Goal: Task Accomplishment & Management: Manage account settings

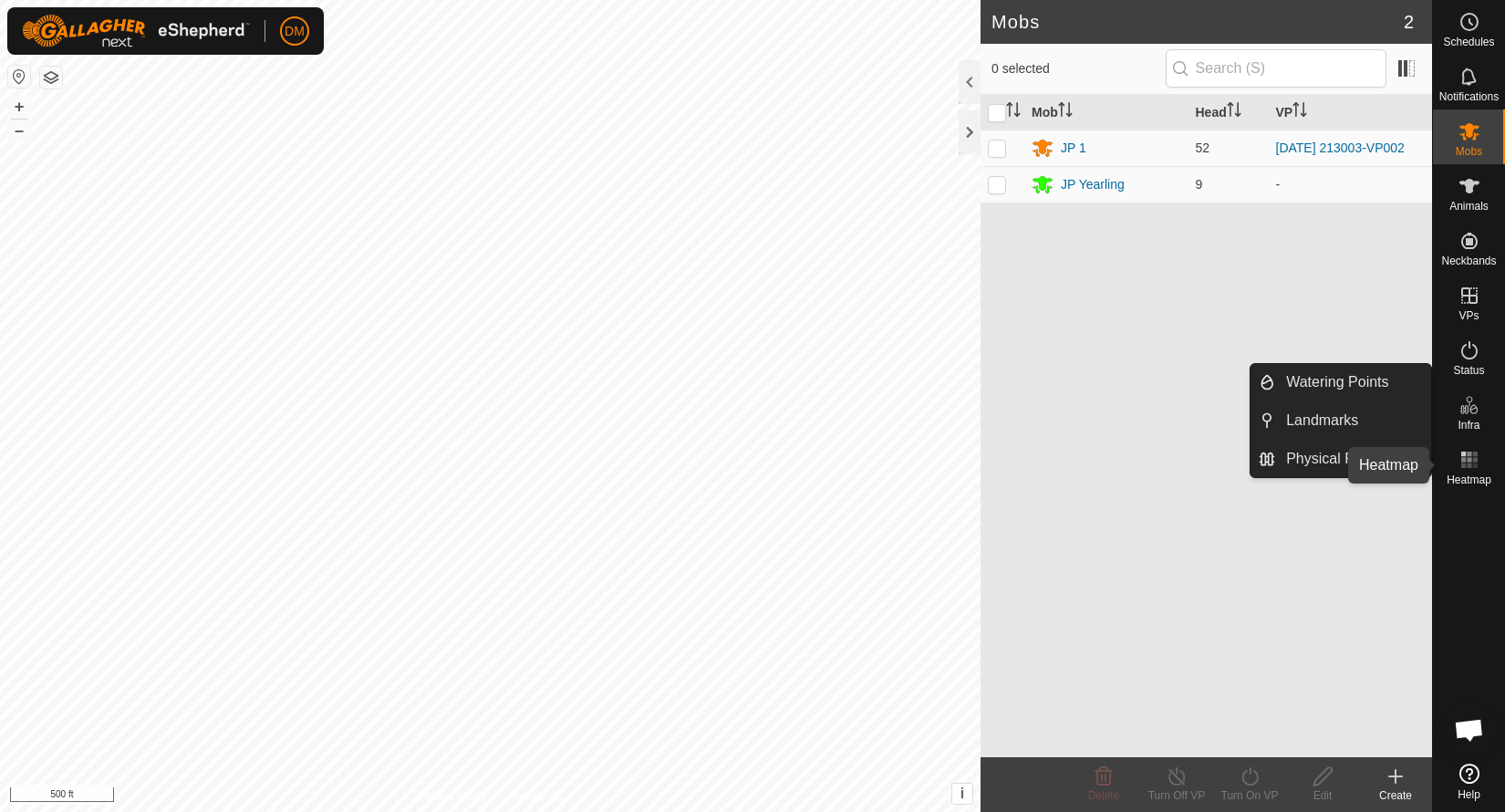
click at [1470, 455] on rect at bounding box center [1469, 453] width 5 height 5
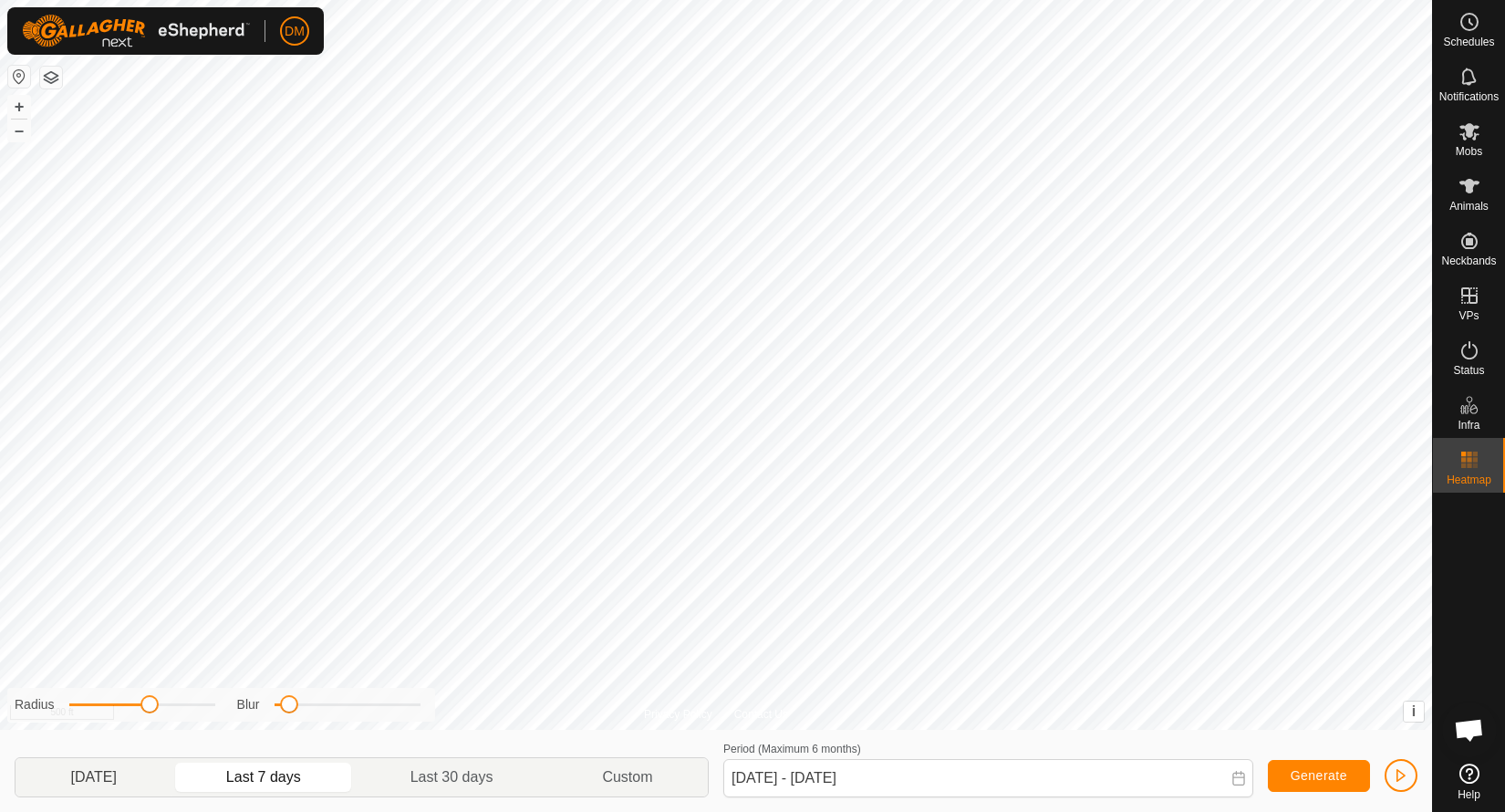
click at [102, 772] on p-togglebutton "Yesterday" at bounding box center [94, 777] width 156 height 38
click at [257, 780] on p-togglebutton "Last 7 days" at bounding box center [264, 777] width 184 height 38
type input "29 Sep, 2025 - 05 Oct, 2025"
click at [1472, 733] on span "Open chat" at bounding box center [1469, 731] width 30 height 26
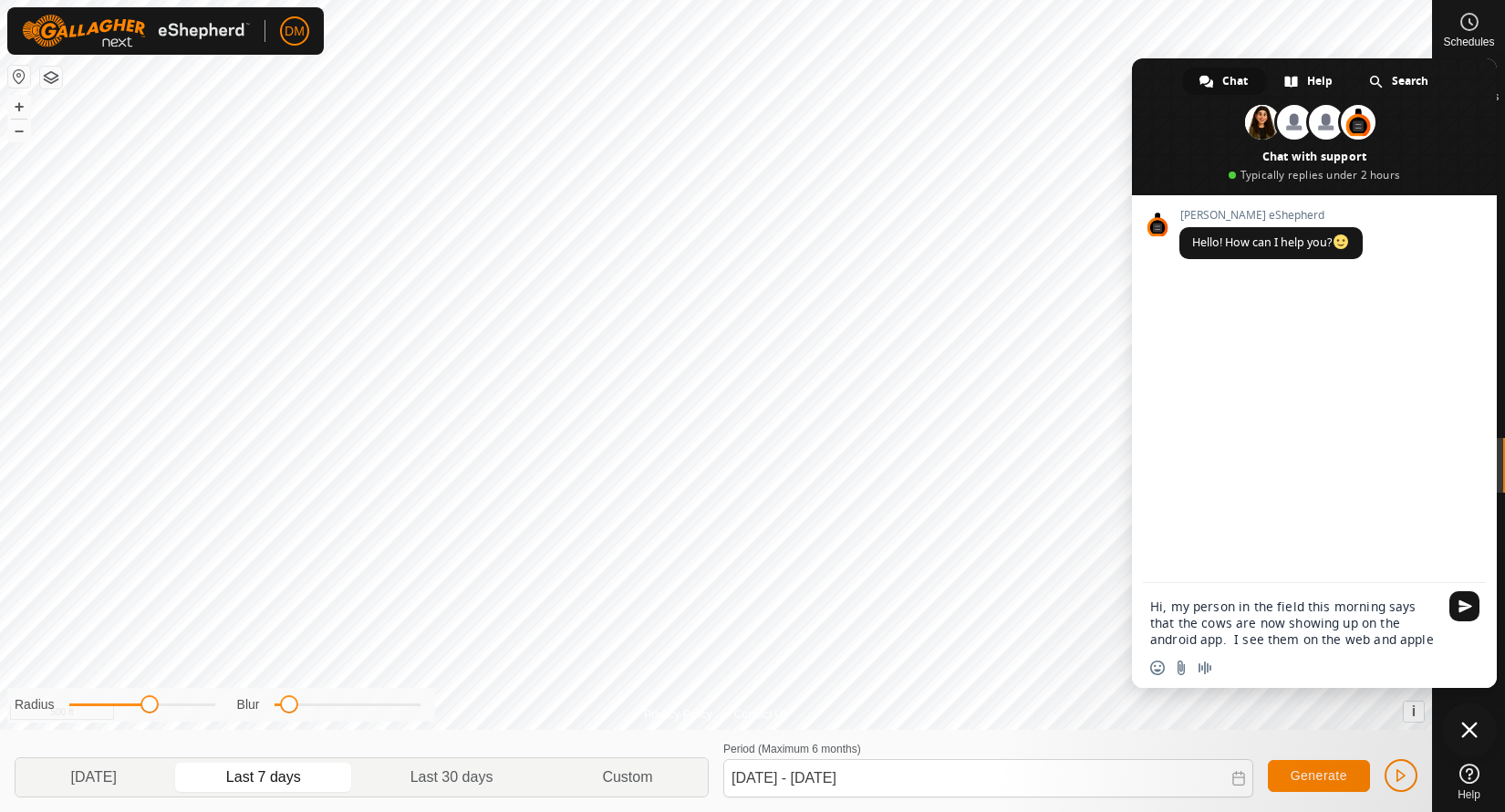
type textarea "Hi, my person in the field this morning says that the cows are now showing up o…"
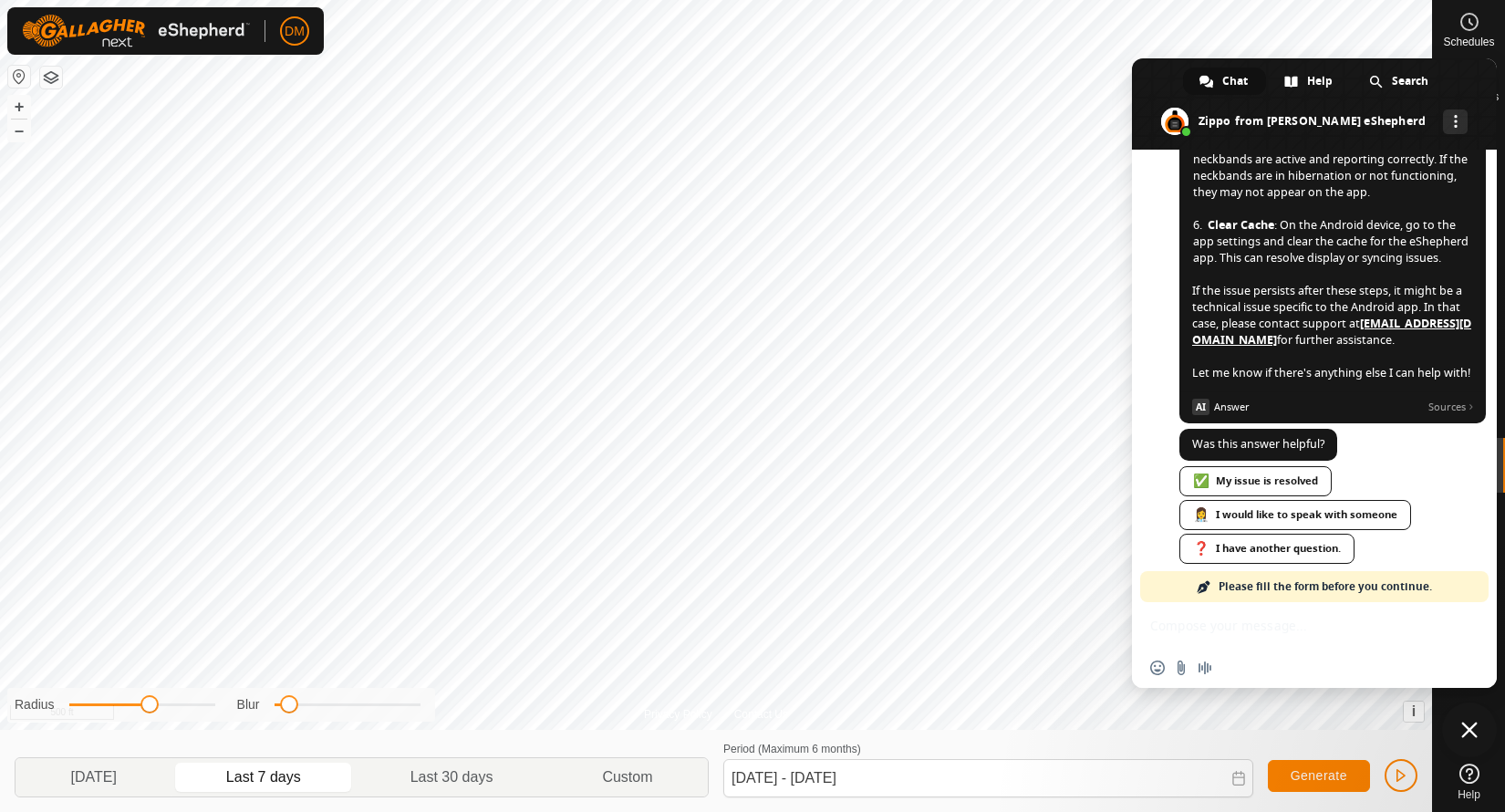
scroll to position [622, 0]
click at [1497, 98] on span "Notifications" at bounding box center [1470, 97] width 59 height 11
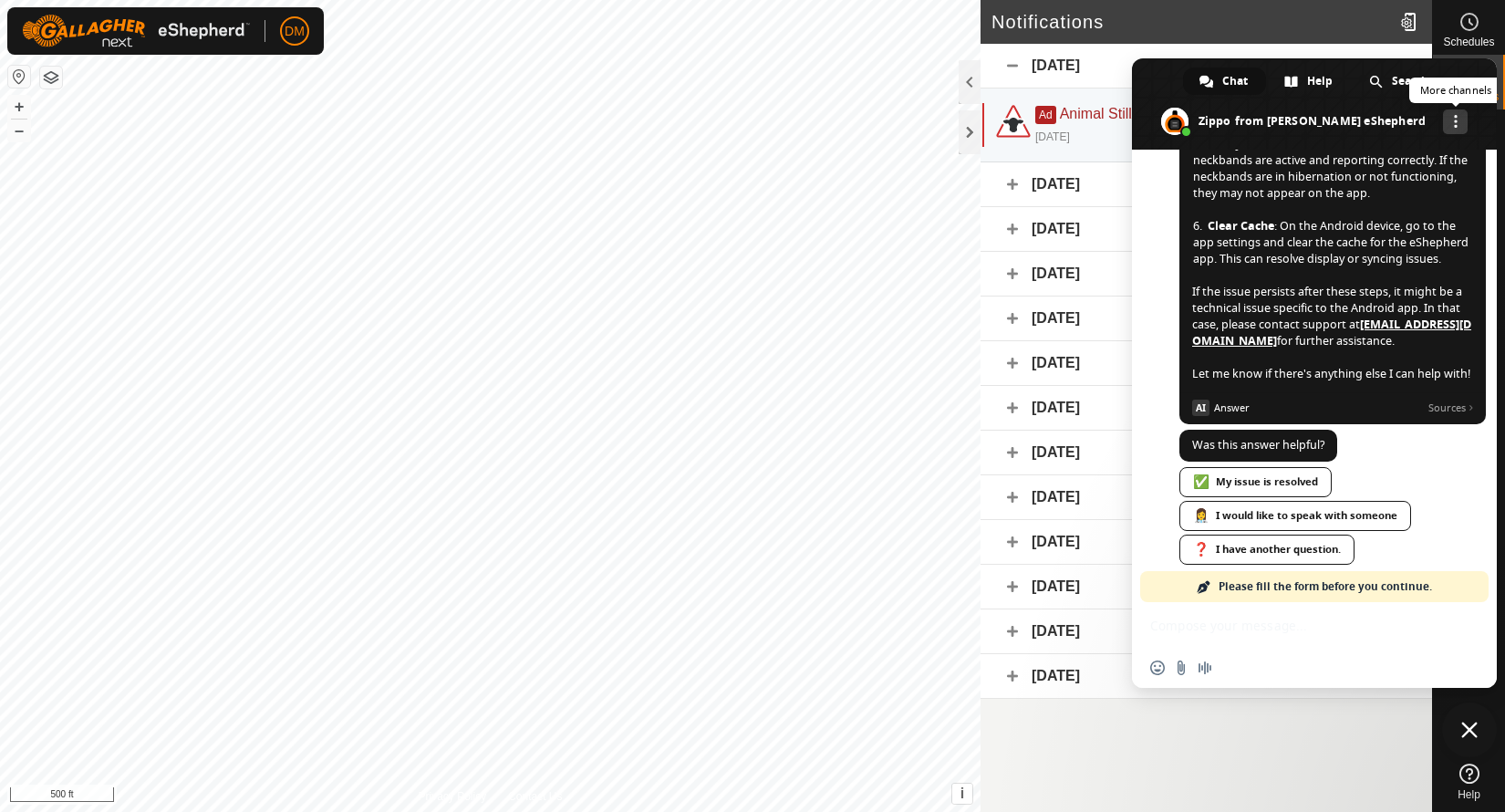
click at [1443, 119] on div "More channels" at bounding box center [1455, 122] width 25 height 25
click at [1465, 483] on span "✅ My issue is resolved 👩‍⚕️ I would like to speak with someone ❓ I have another…" at bounding box center [1332, 517] width 306 height 101
click at [1273, 478] on div "✅ My issue is resolved" at bounding box center [1255, 482] width 152 height 30
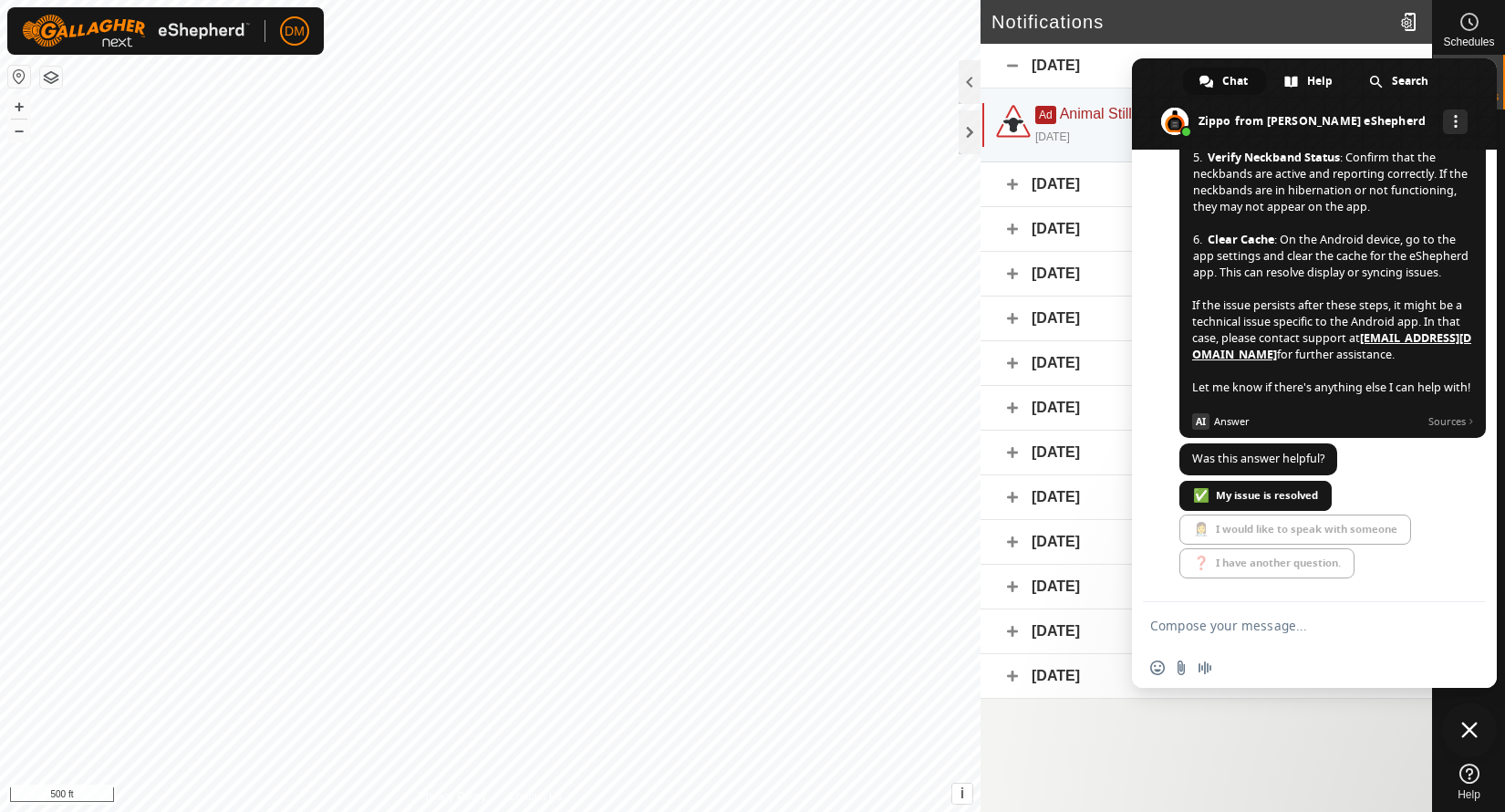
click at [1148, 17] on h2 "Notifications" at bounding box center [1192, 22] width 401 height 22
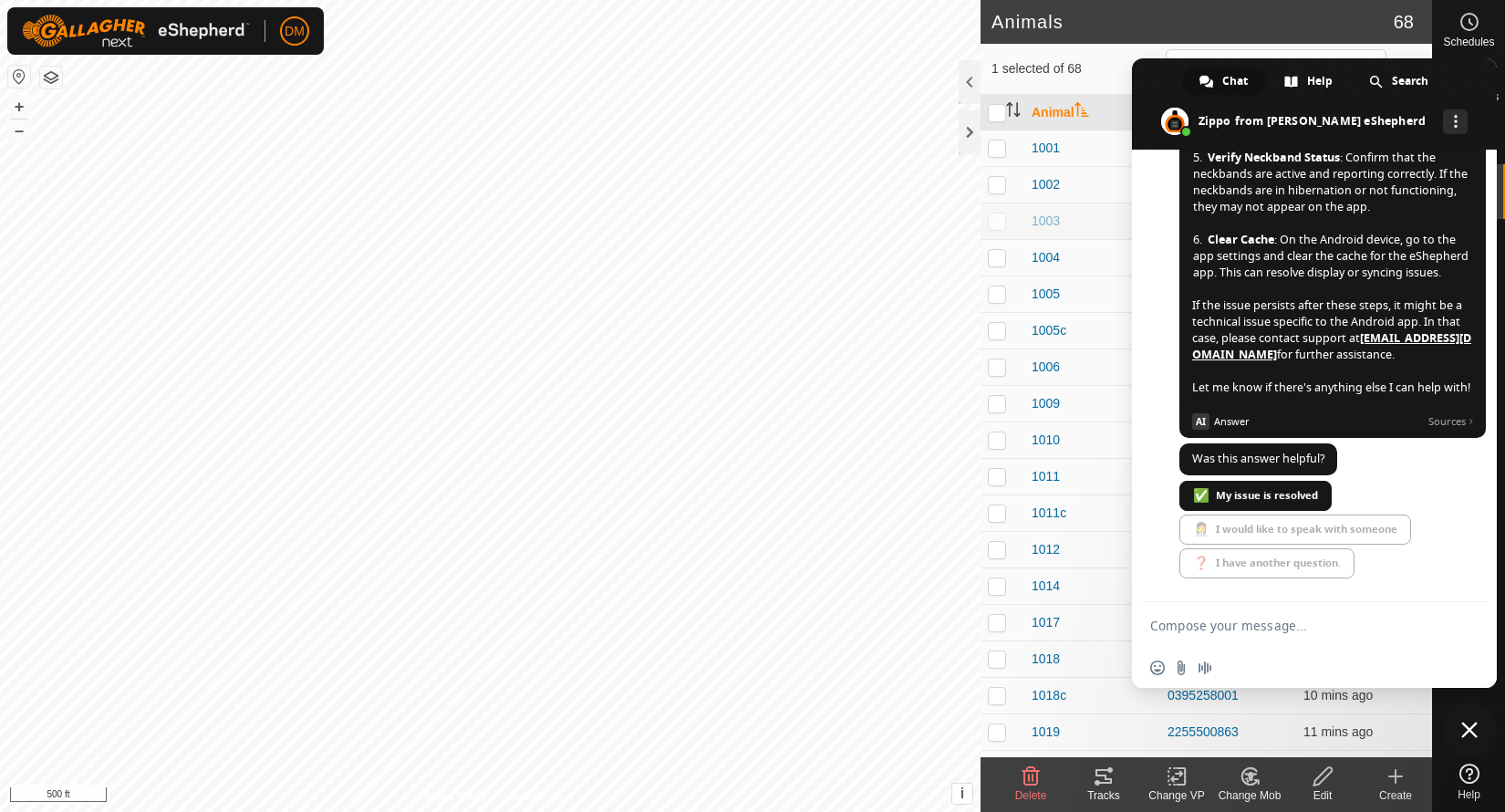
click at [1159, 73] on span at bounding box center [1314, 104] width 365 height 91
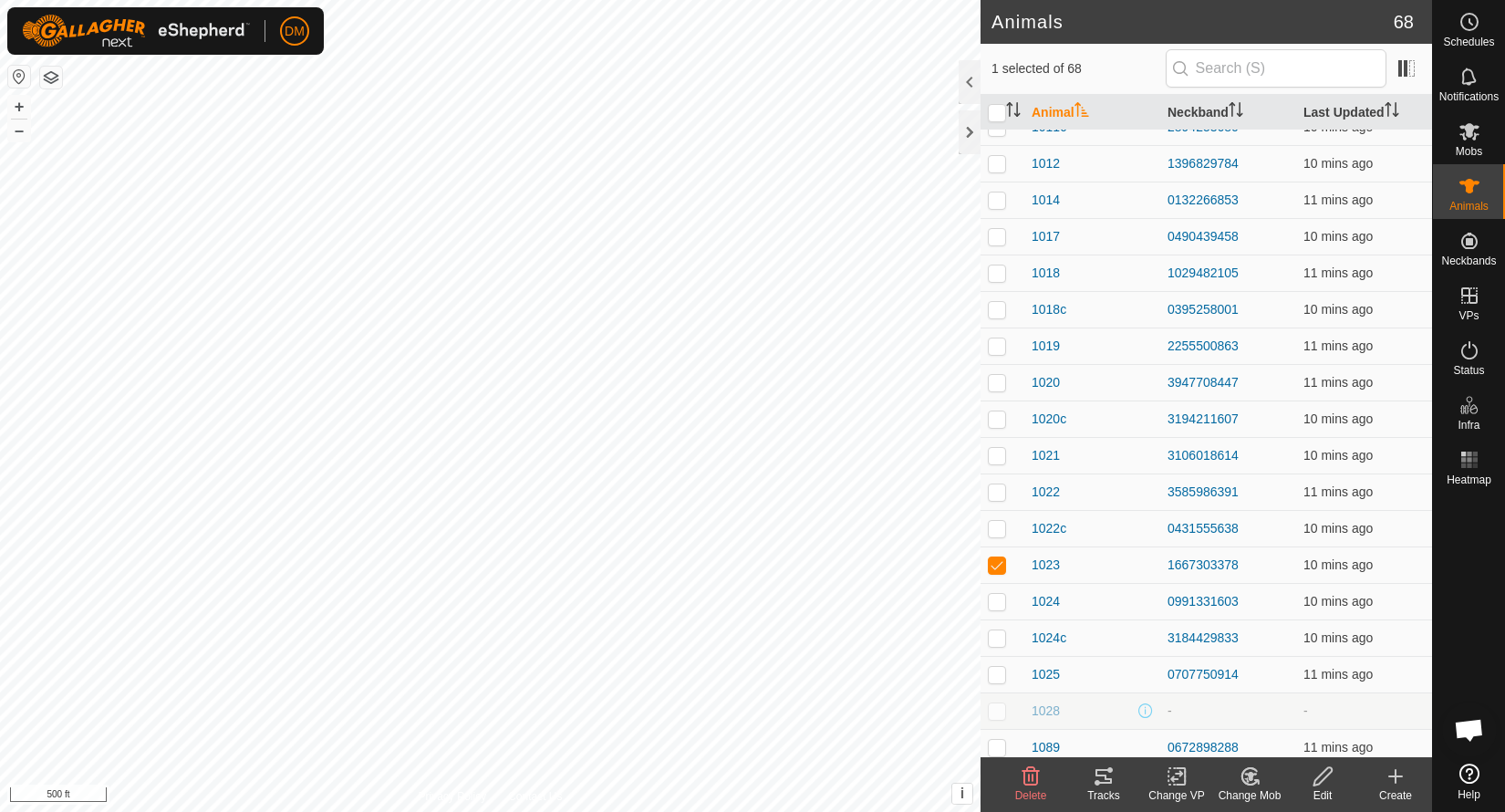
scroll to position [385, 0]
click at [1051, 564] on span "1023" at bounding box center [1045, 565] width 28 height 19
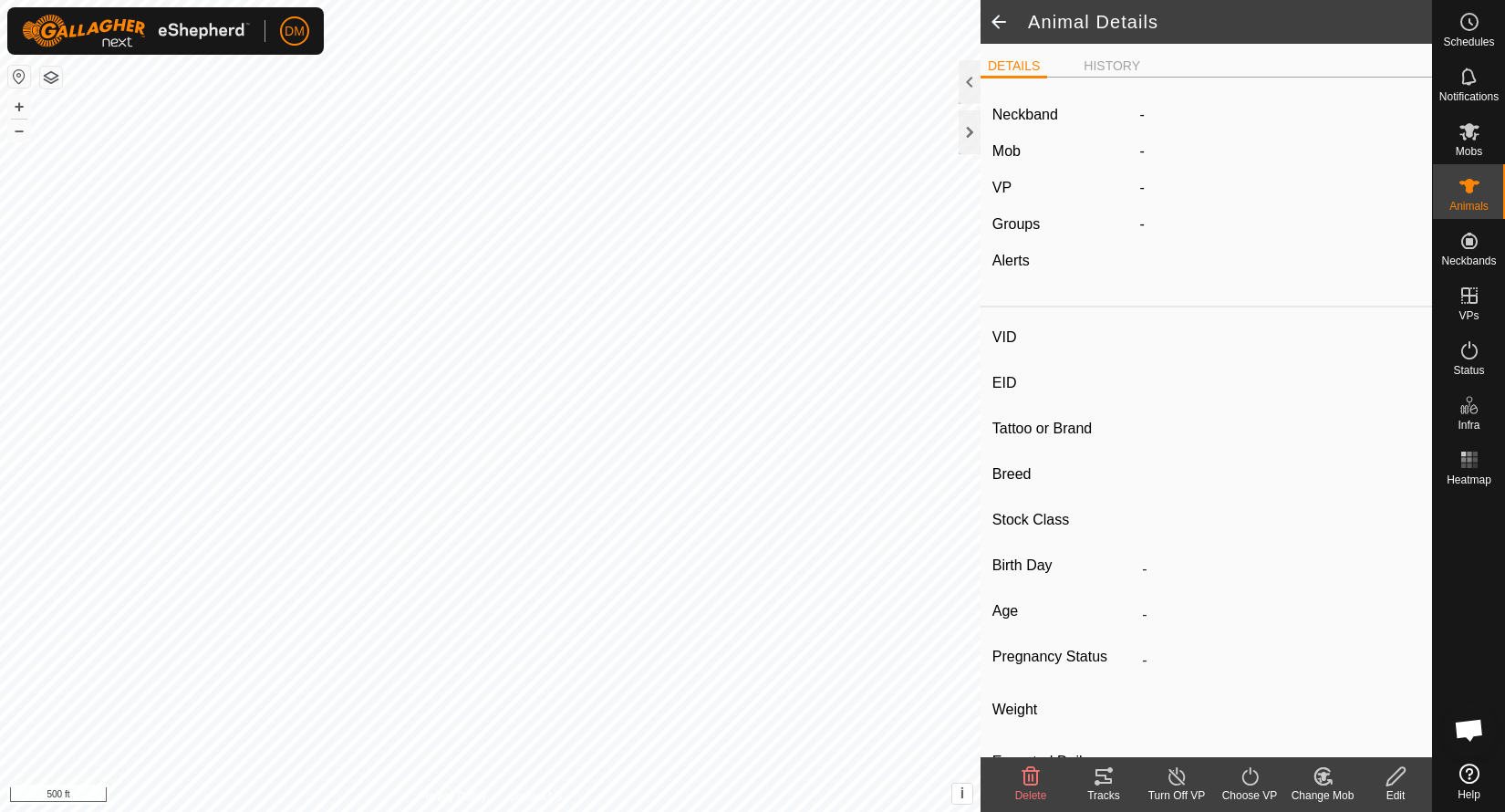
type input "1023"
type input "-"
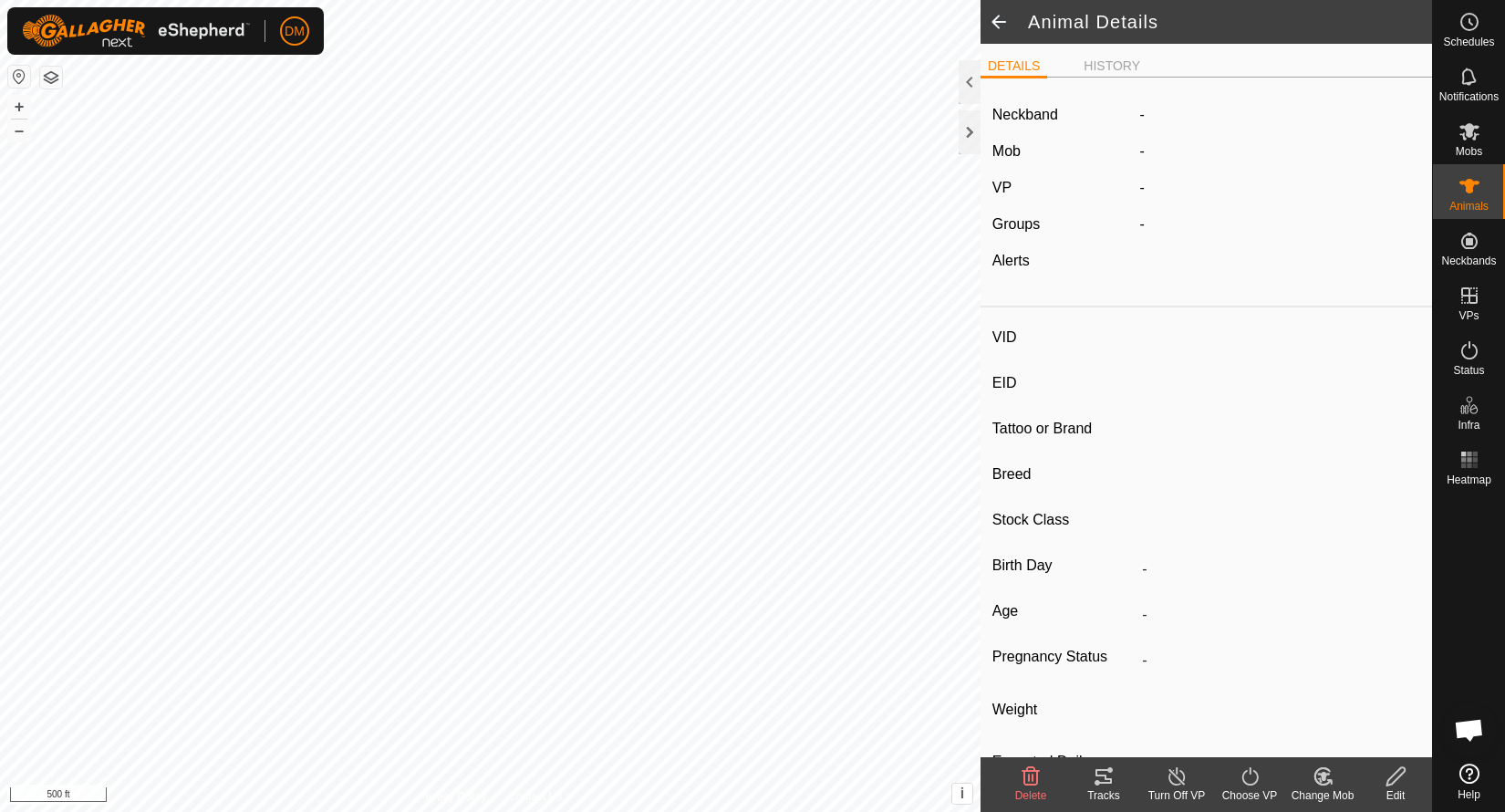
type input "0 kg"
type input "-"
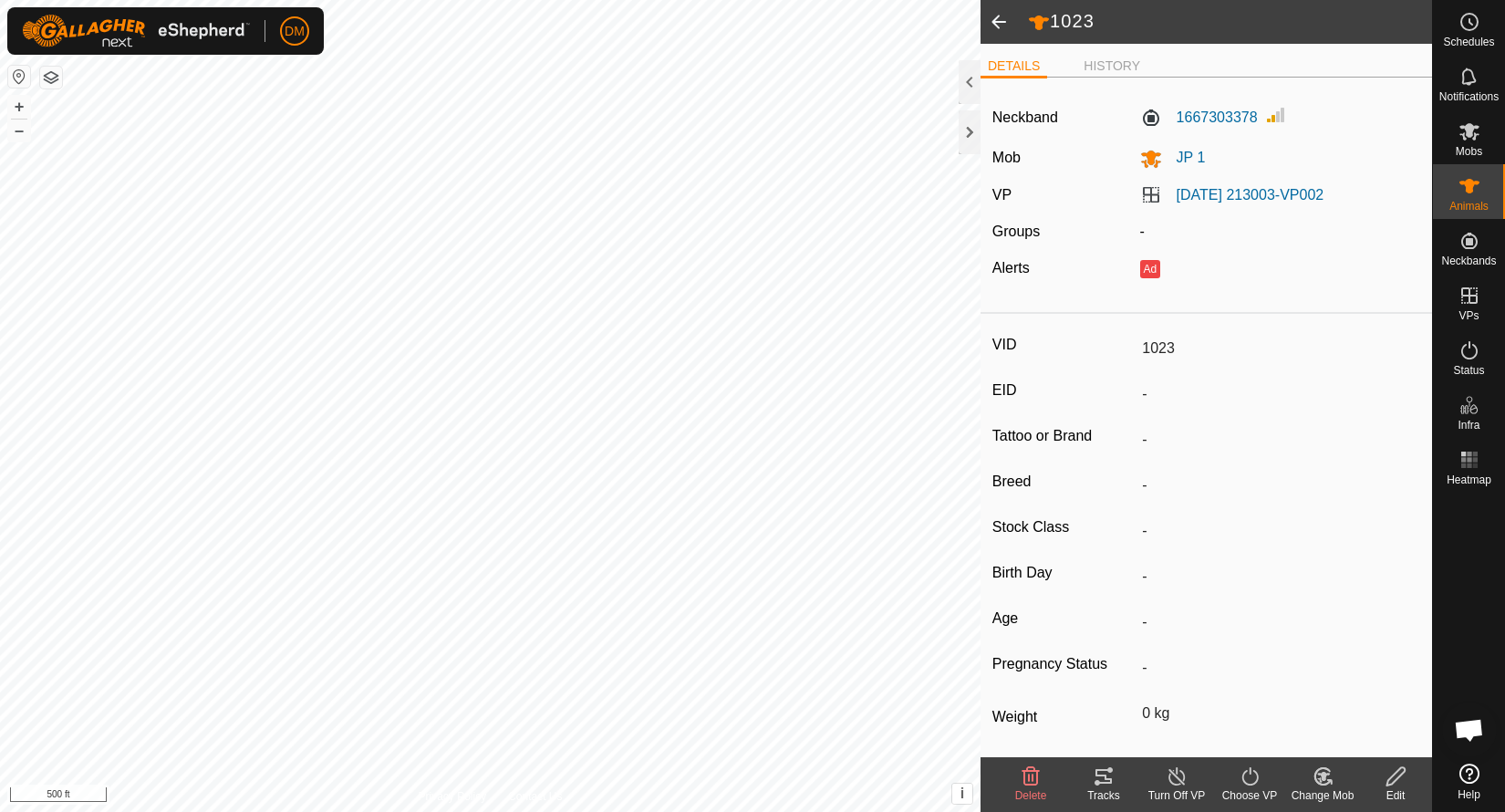
click at [1107, 780] on icon at bounding box center [1104, 776] width 22 height 22
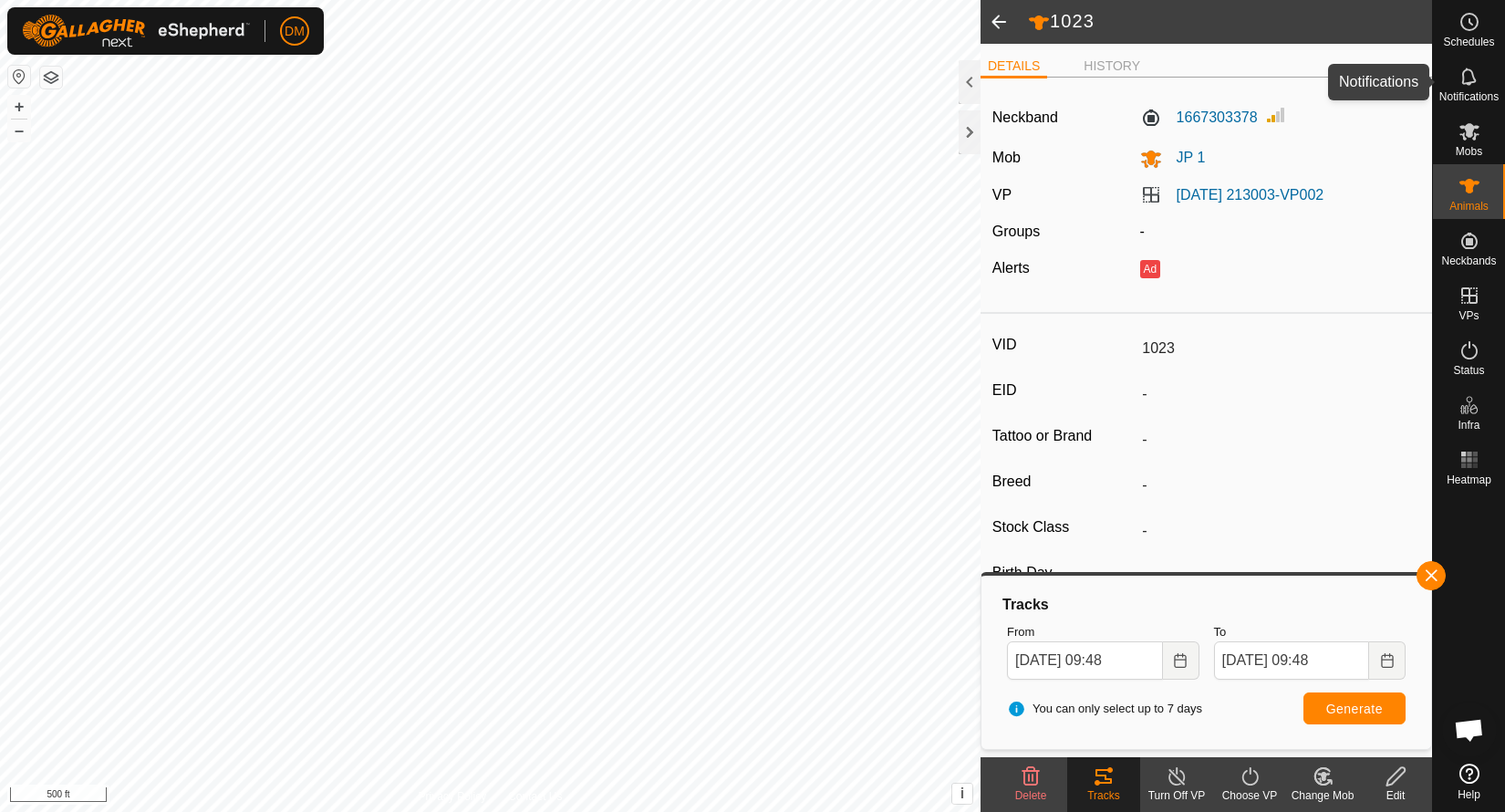
click at [1477, 80] on icon at bounding box center [1470, 77] width 22 height 22
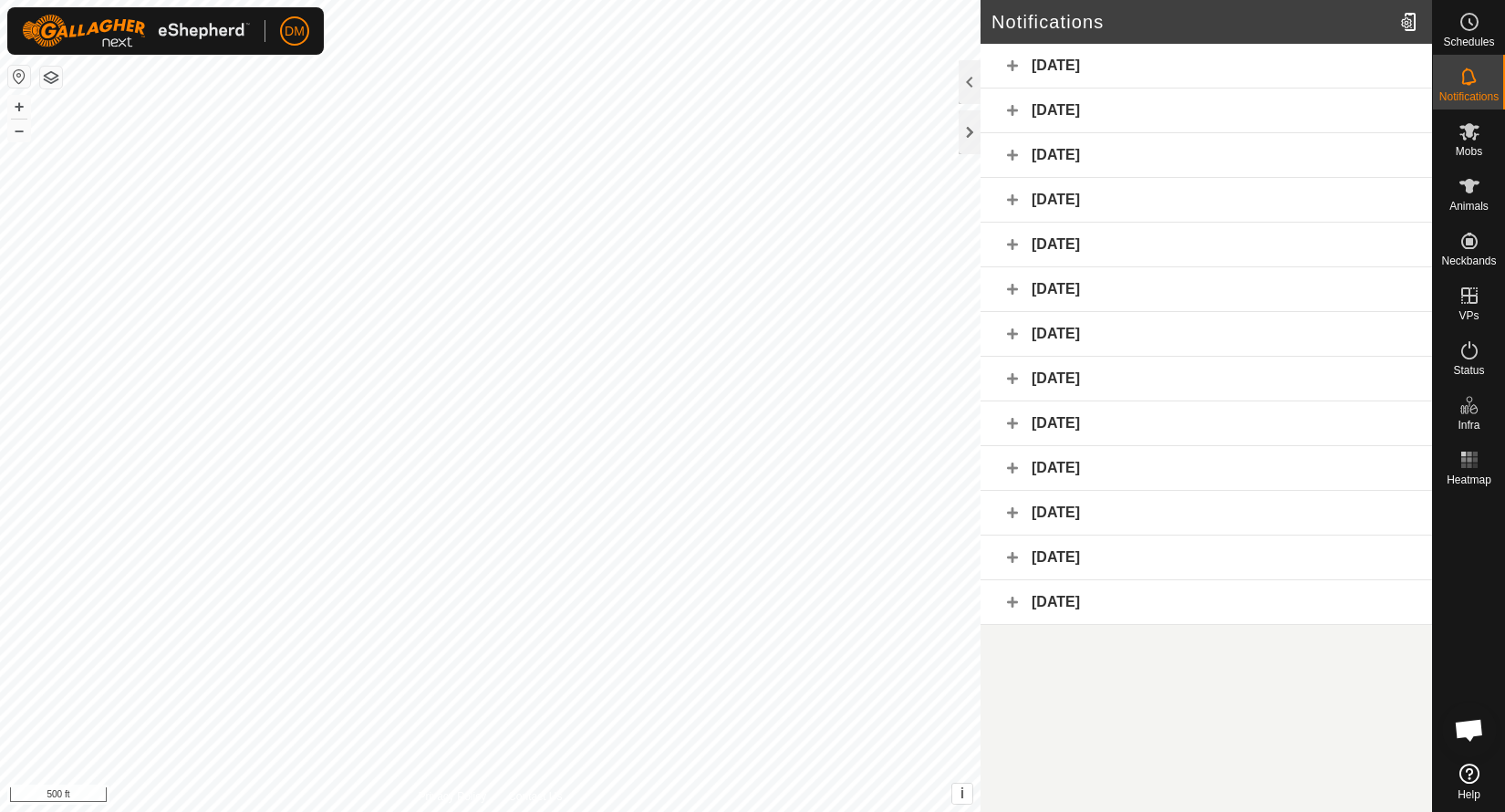
click at [1009, 68] on div "1 October 2025" at bounding box center [1206, 66] width 451 height 45
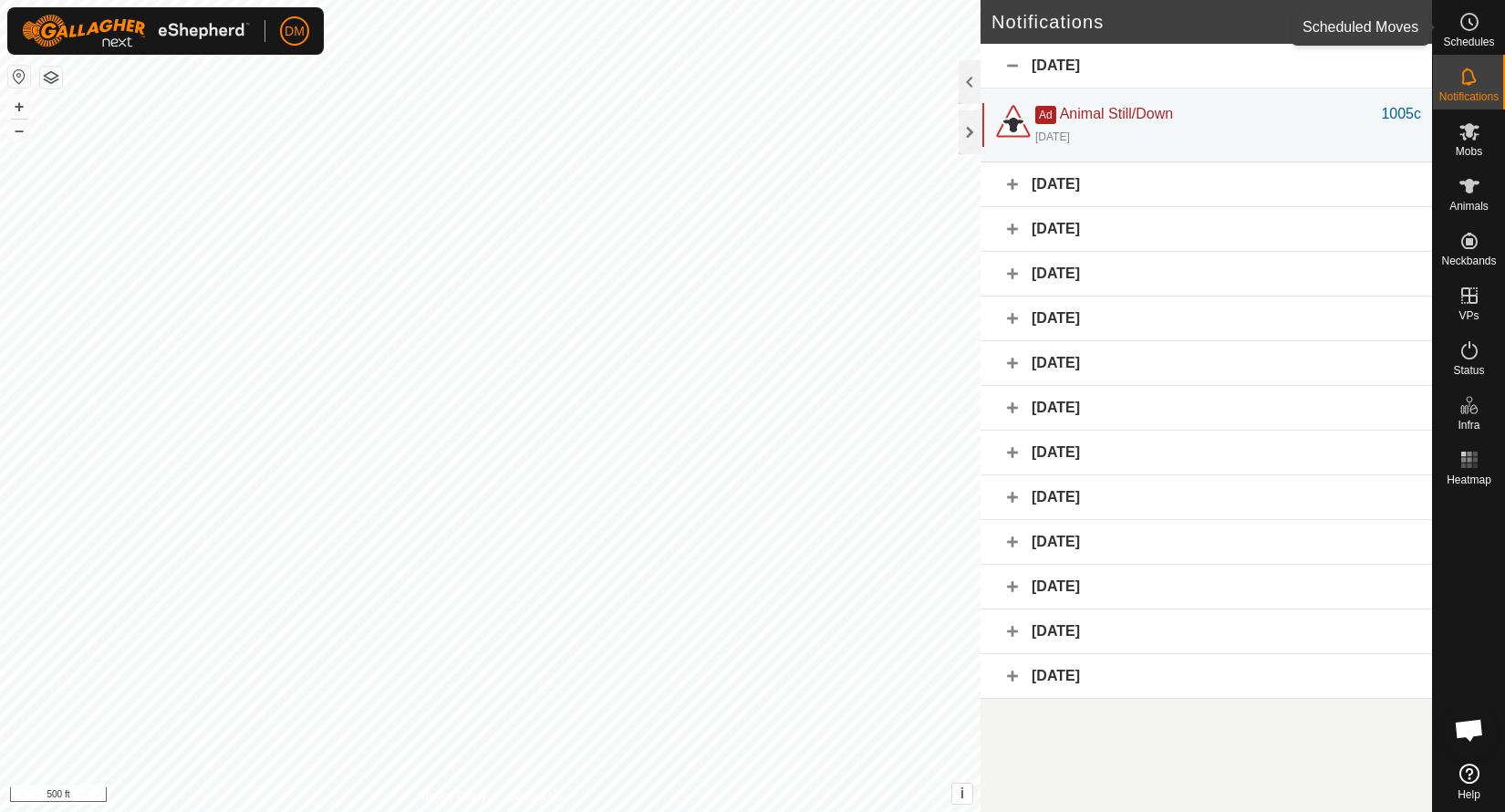
click at [1476, 23] on icon at bounding box center [1470, 22] width 22 height 22
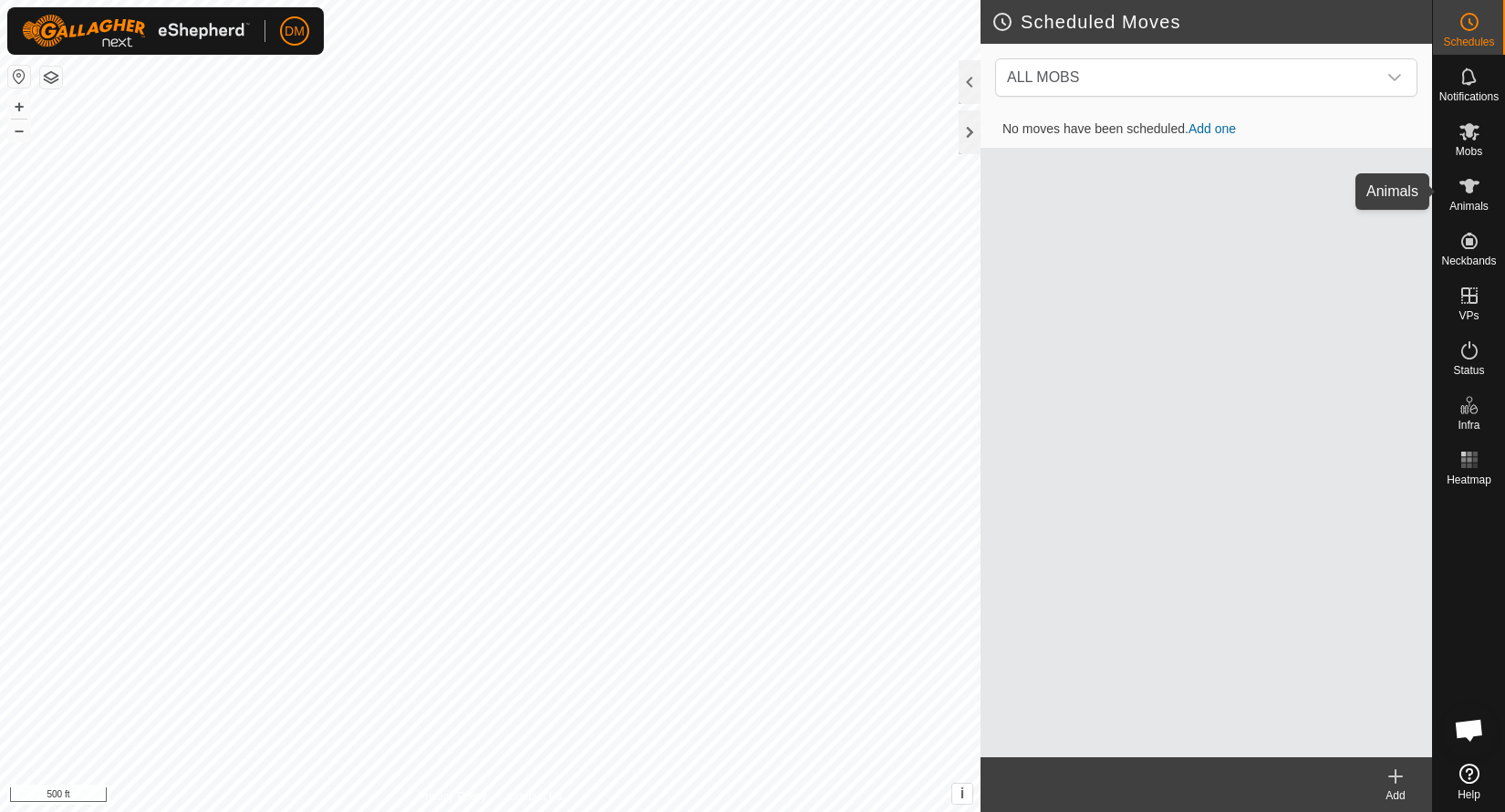
click at [1475, 190] on icon at bounding box center [1470, 187] width 22 height 22
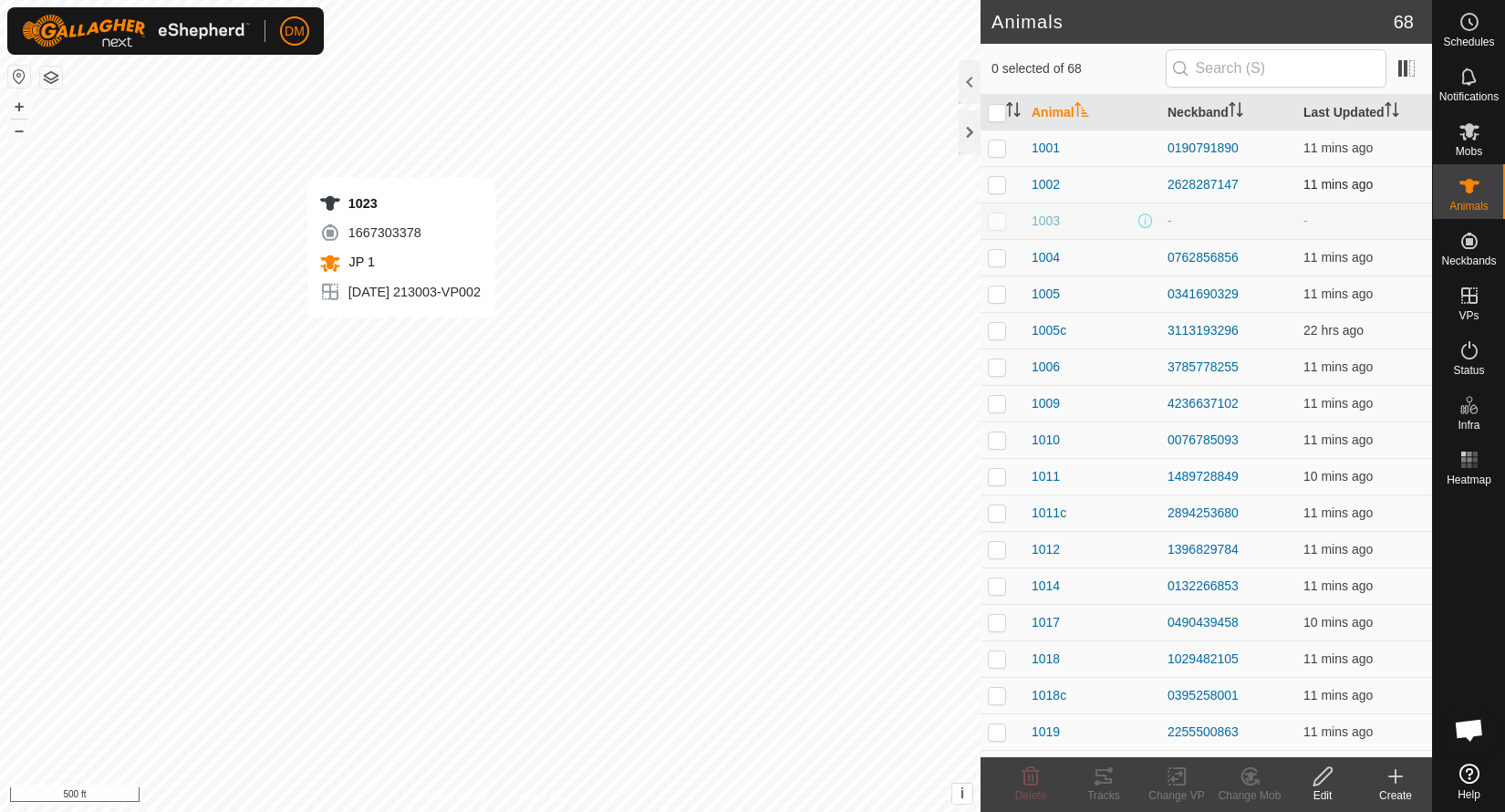
checkbox input "true"
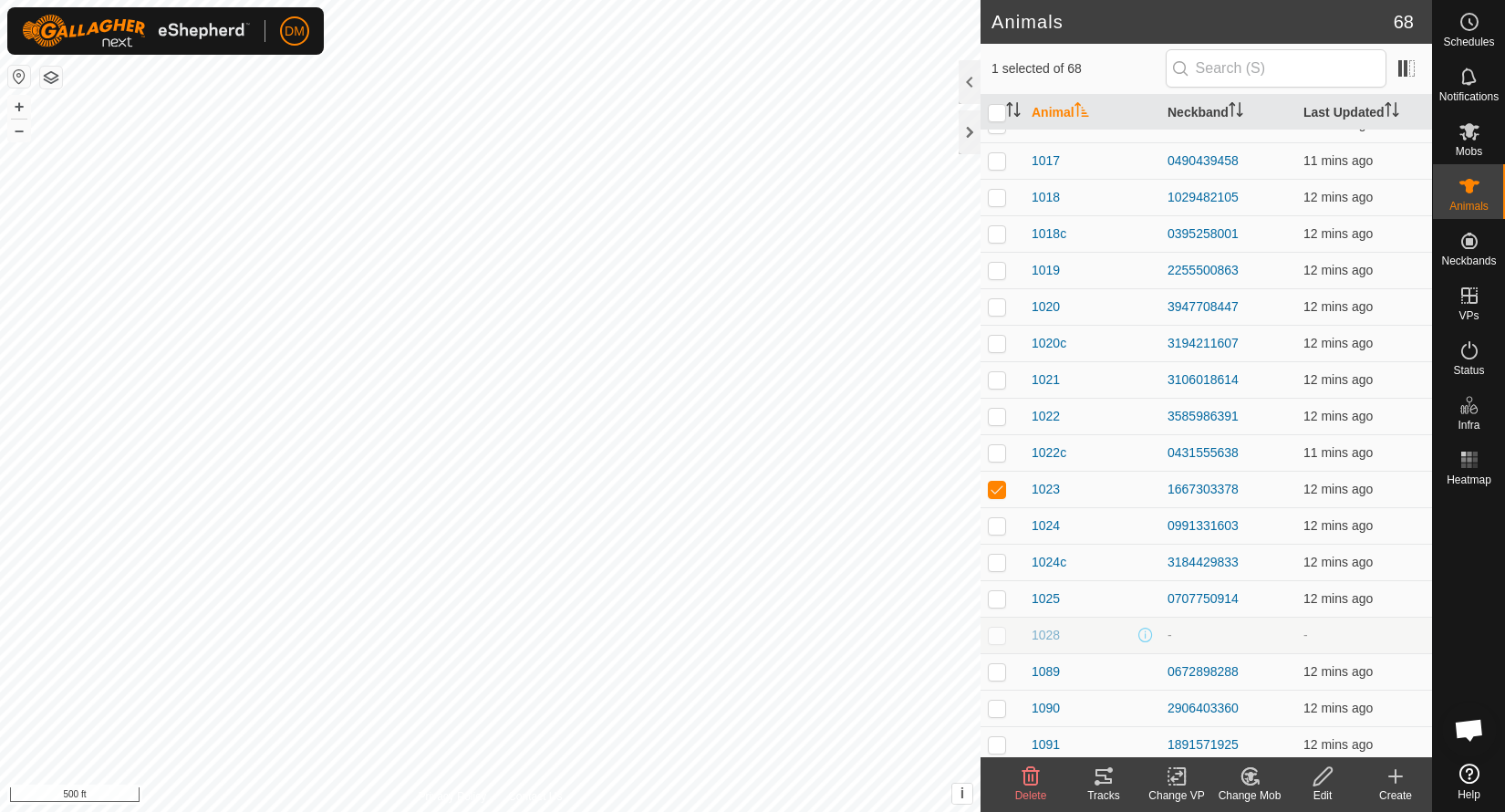
scroll to position [465, 0]
